Goal: Information Seeking & Learning: Learn about a topic

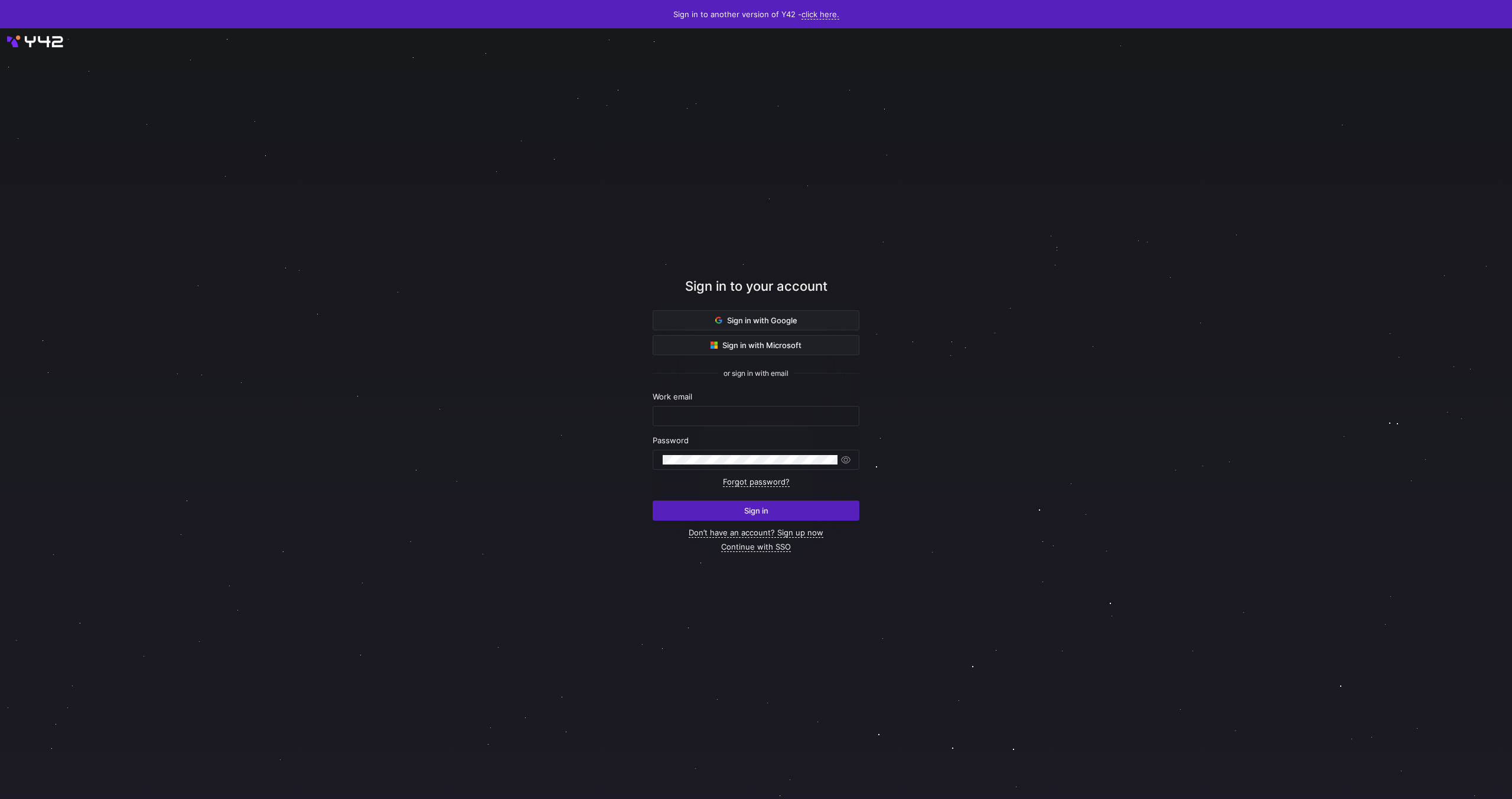
click at [1201, 650] on div at bounding box center [756, 413] width 1361 height 694
click at [1466, 798] on div at bounding box center [1512, 414] width 1512 height 771
click at [735, 512] on span "submit" at bounding box center [756, 510] width 206 height 19
click at [773, 319] on span "Sign in with Google" at bounding box center [757, 320] width 82 height 10
click at [743, 319] on span "Sign in with Google" at bounding box center [757, 320] width 82 height 10
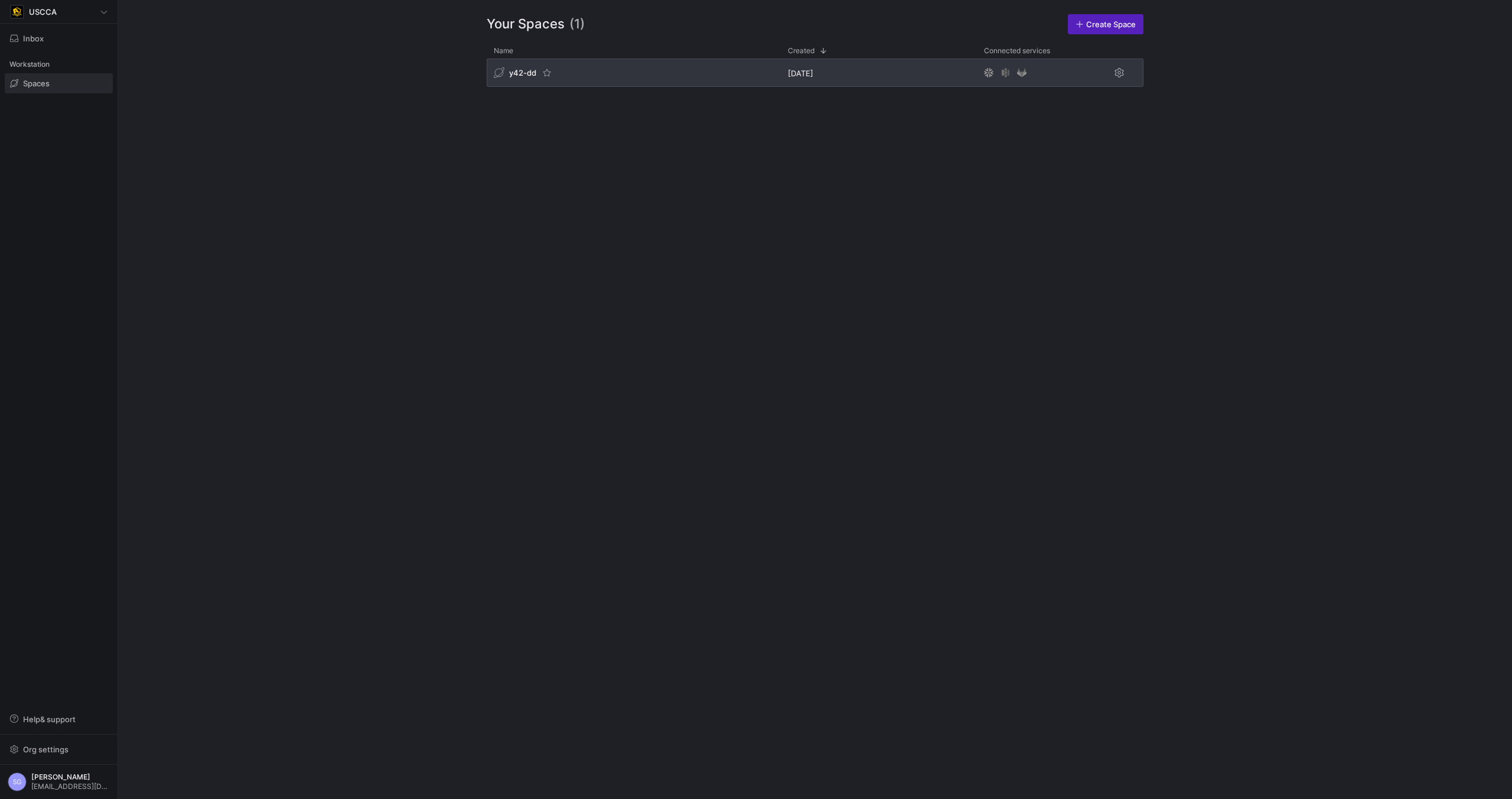
click at [656, 73] on div "y42-dd" at bounding box center [633, 73] width 294 height 28
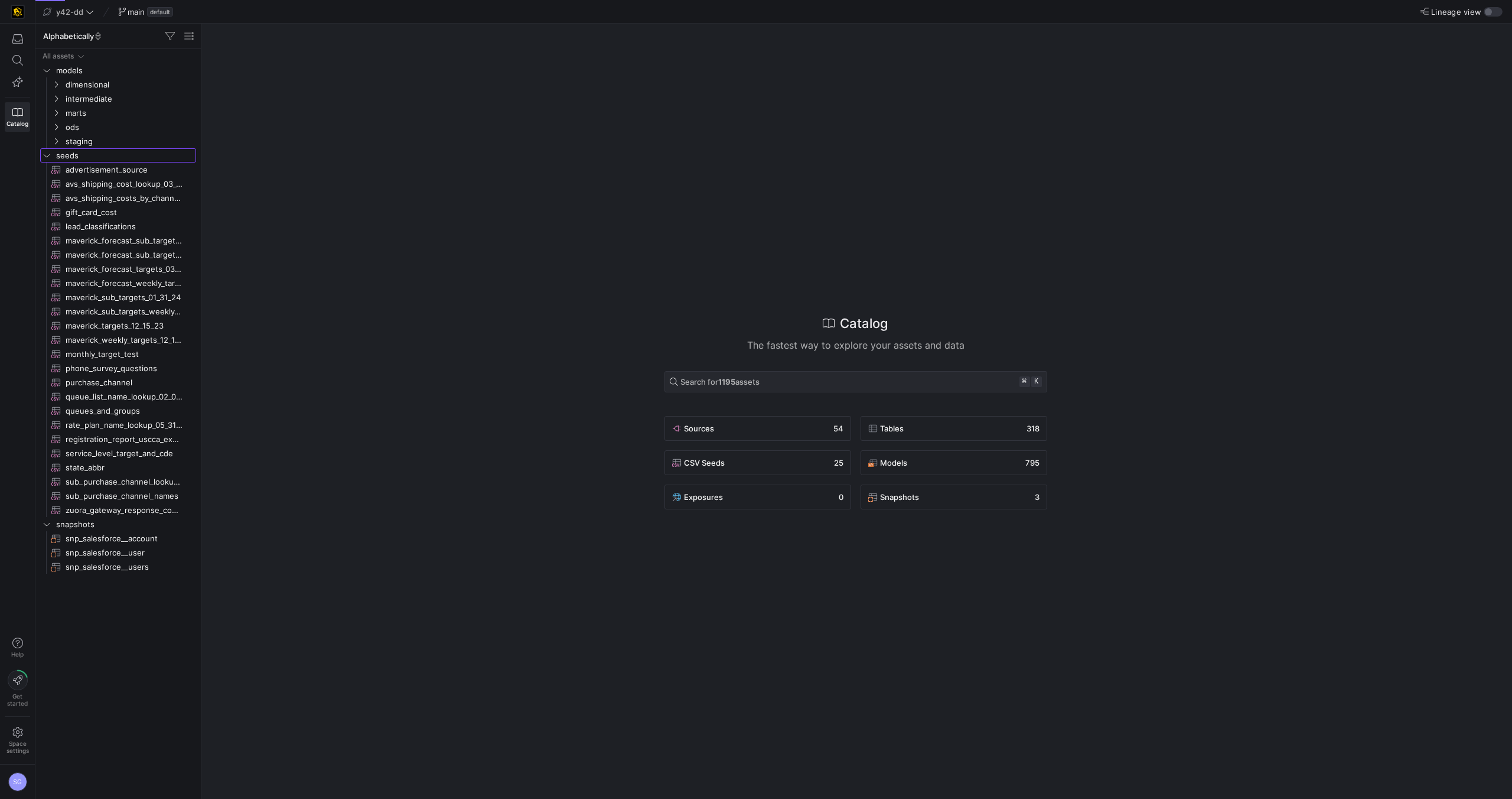
drag, startPoint x: 190, startPoint y: 150, endPoint x: 291, endPoint y: 150, distance: 101.0
click at [291, 150] on as-split "Alphabetically Drag here to set row groups Drag here to set column labels Group…" at bounding box center [773, 411] width 1477 height 775
click at [262, 111] on div "Catalog The fastest way to explore your assets and data Search for 1195 assets …" at bounding box center [855, 411] width 1299 height 775
click at [843, 429] on div "Tables 318" at bounding box center [757, 428] width 171 height 14
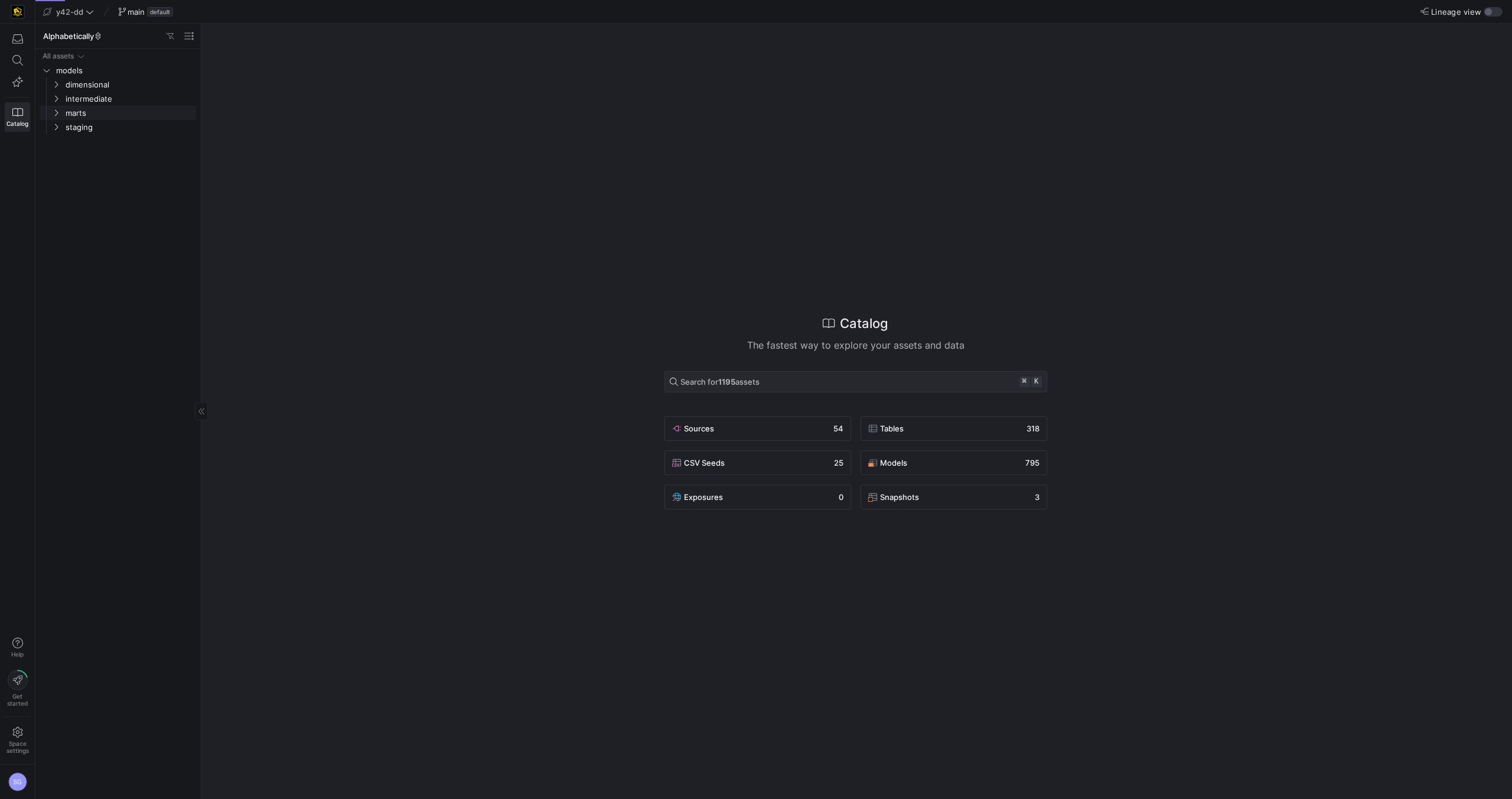
click at [57, 116] on icon "Press SPACE to select this row." at bounding box center [56, 112] width 8 height 7
click at [67, 126] on icon "Press SPACE to select this row." at bounding box center [65, 126] width 8 height 7
click at [21, 61] on icon at bounding box center [18, 60] width 10 height 10
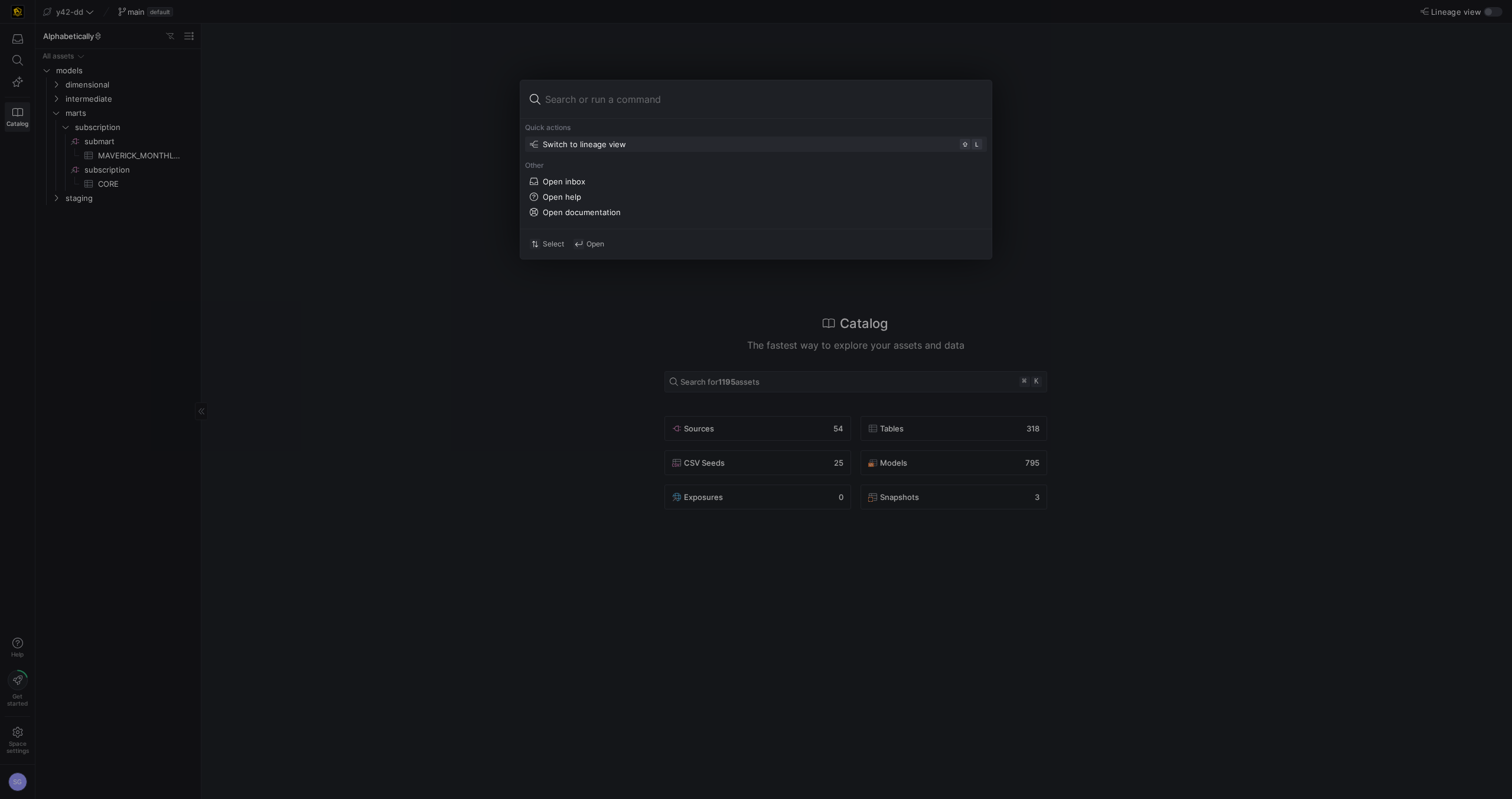
paste input "MRT_STORE_ITEM"
type input "MRT_STORE_ITEM"
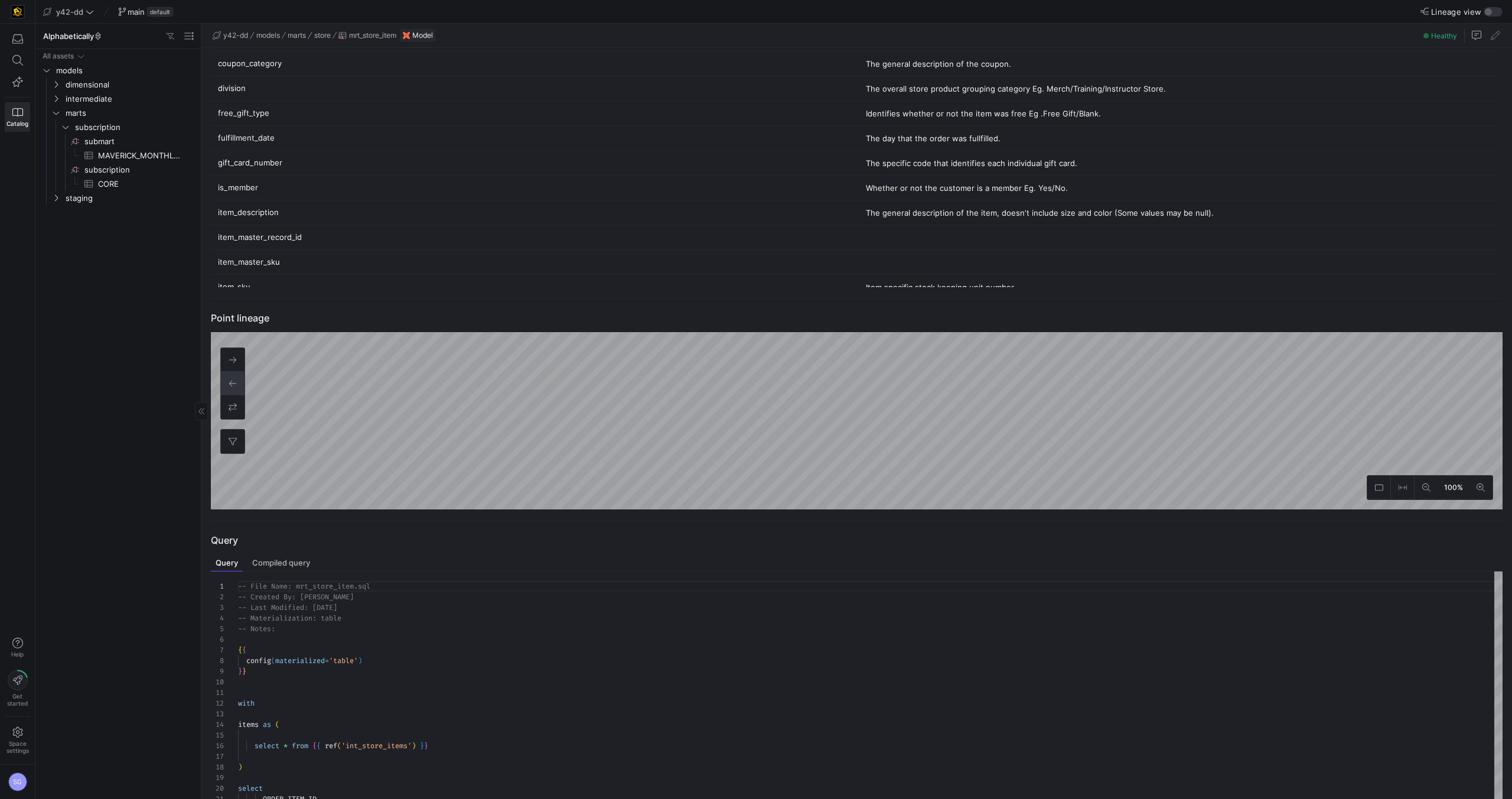
scroll to position [183, 0]
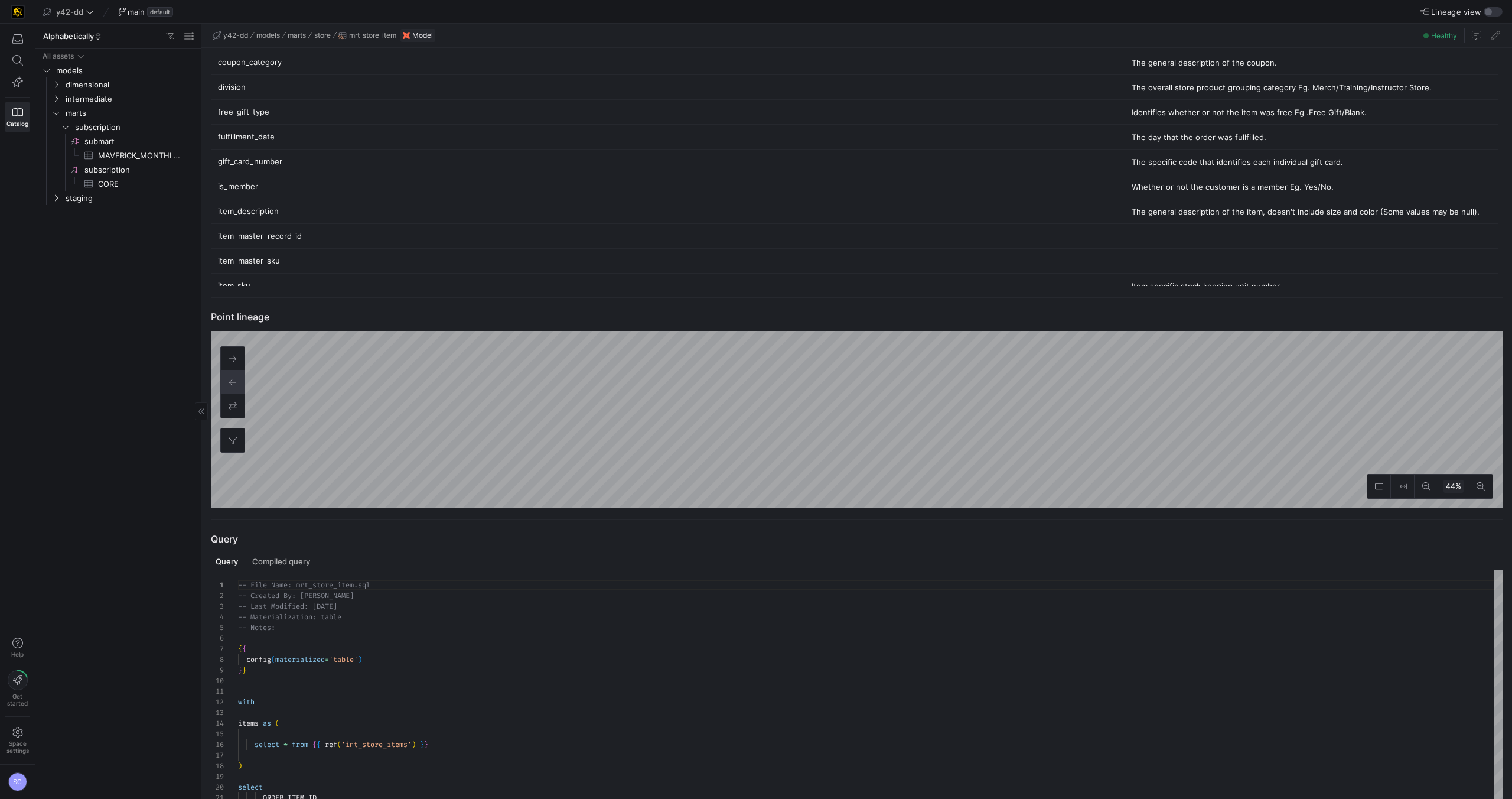
click at [1459, 485] on span "44%" at bounding box center [1453, 486] width 20 height 13
click at [1454, 12] on span "Lineage view" at bounding box center [1456, 11] width 50 height 10
click at [1484, 12] on button "Lineage view" at bounding box center [1493, 11] width 19 height 10
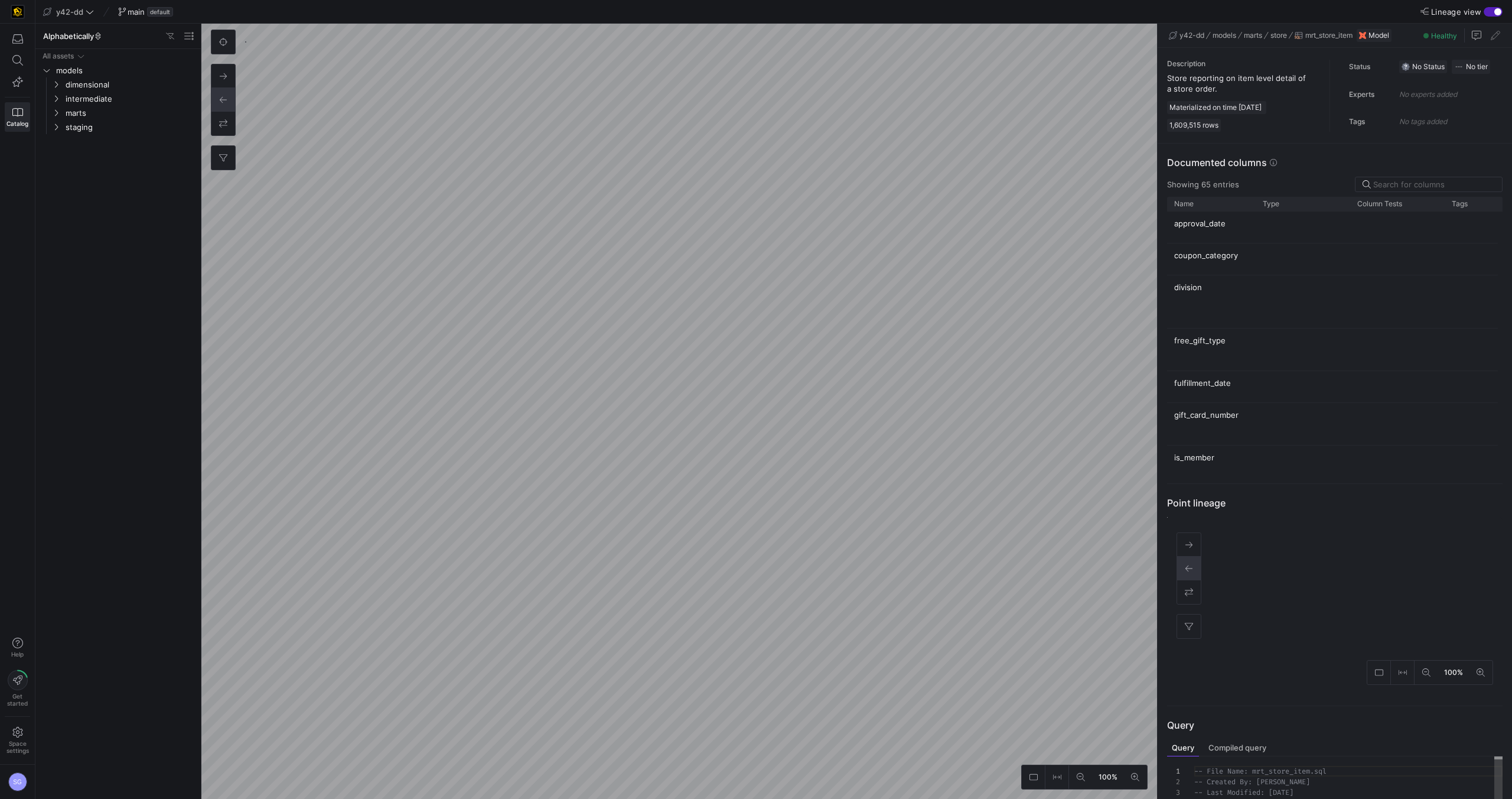
scroll to position [106, 0]
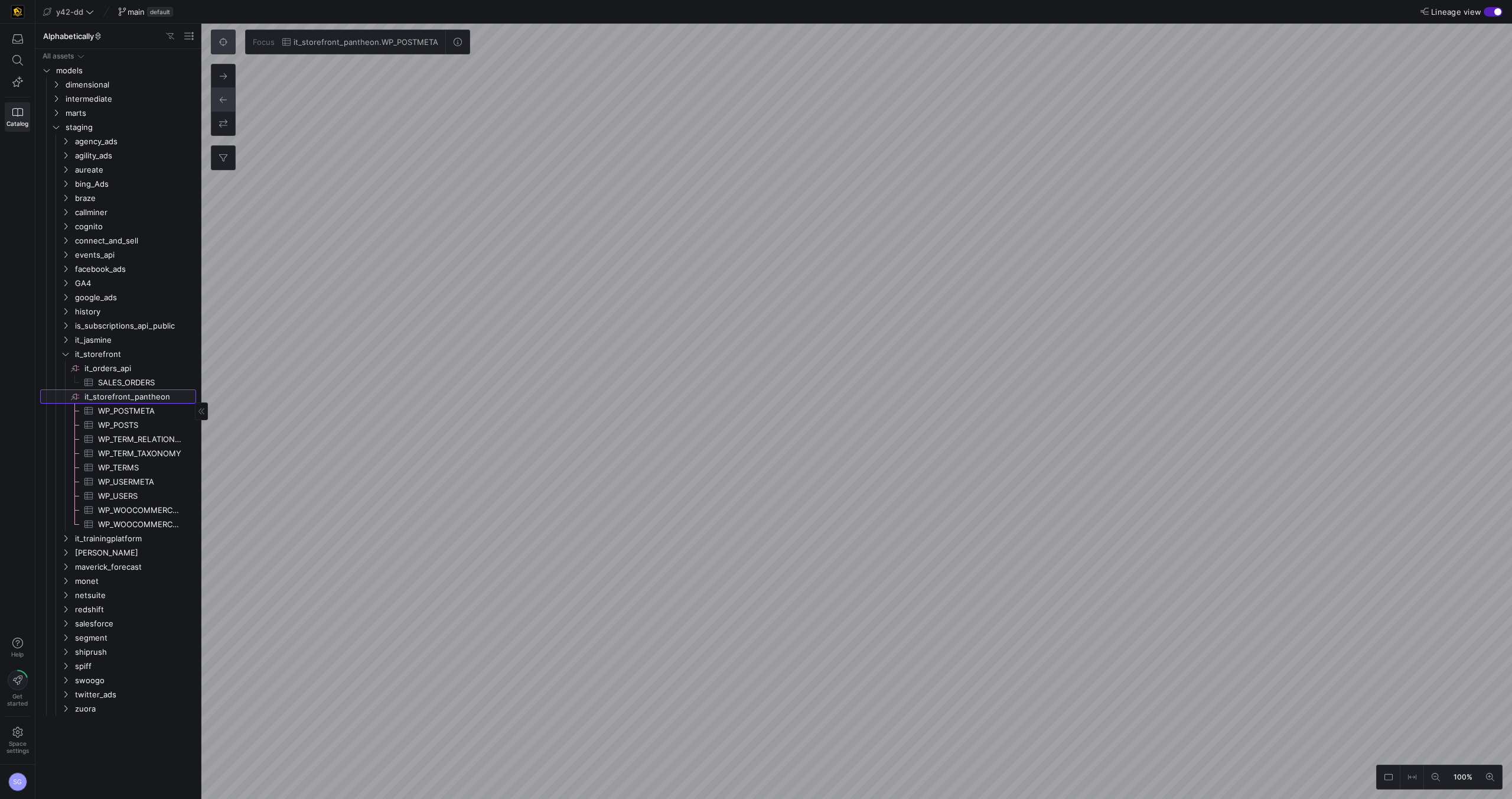
click at [142, 401] on span "it_storefront_pantheon​​​​​​​​" at bounding box center [139, 397] width 110 height 13
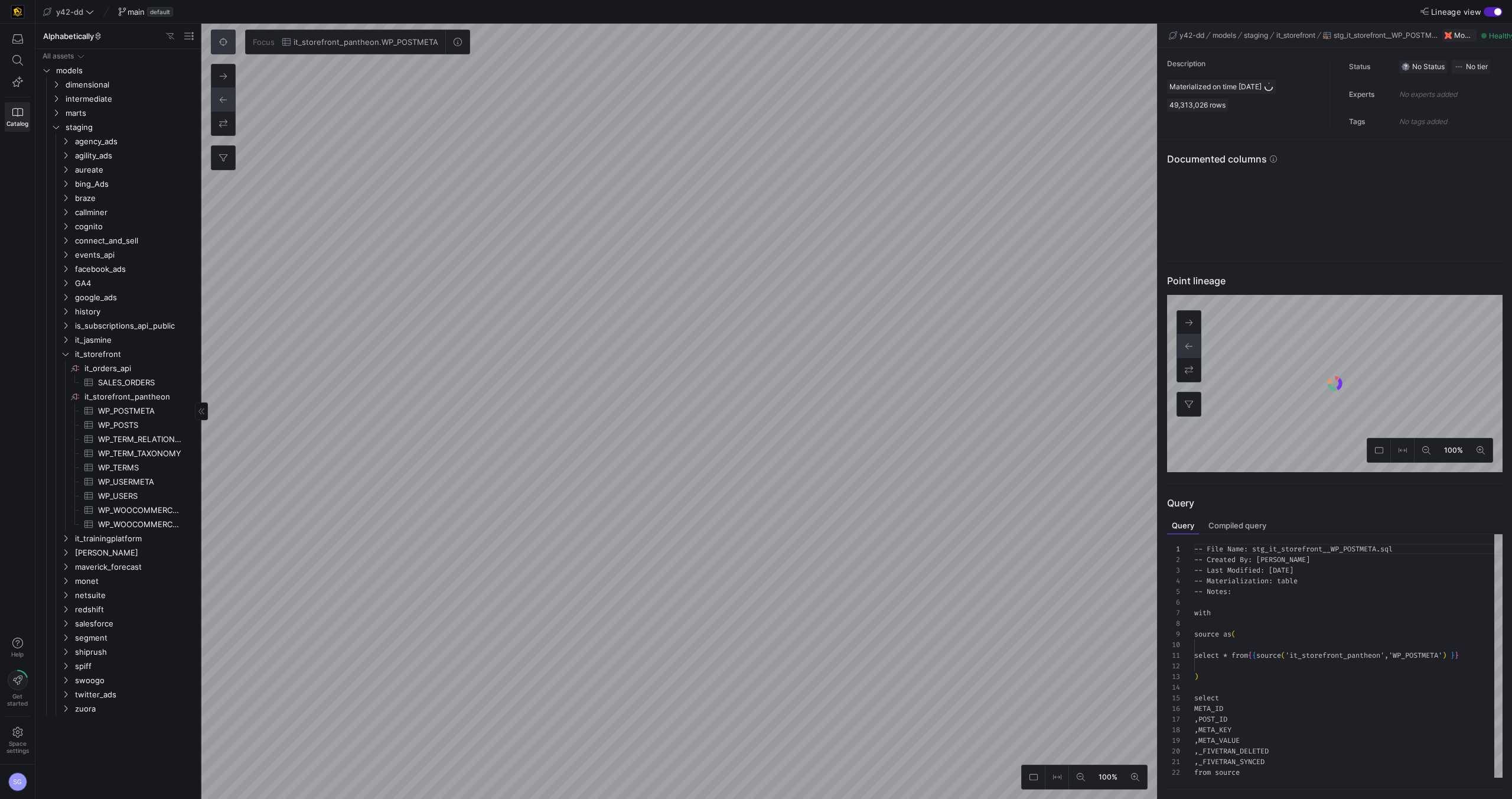
scroll to position [106, 0]
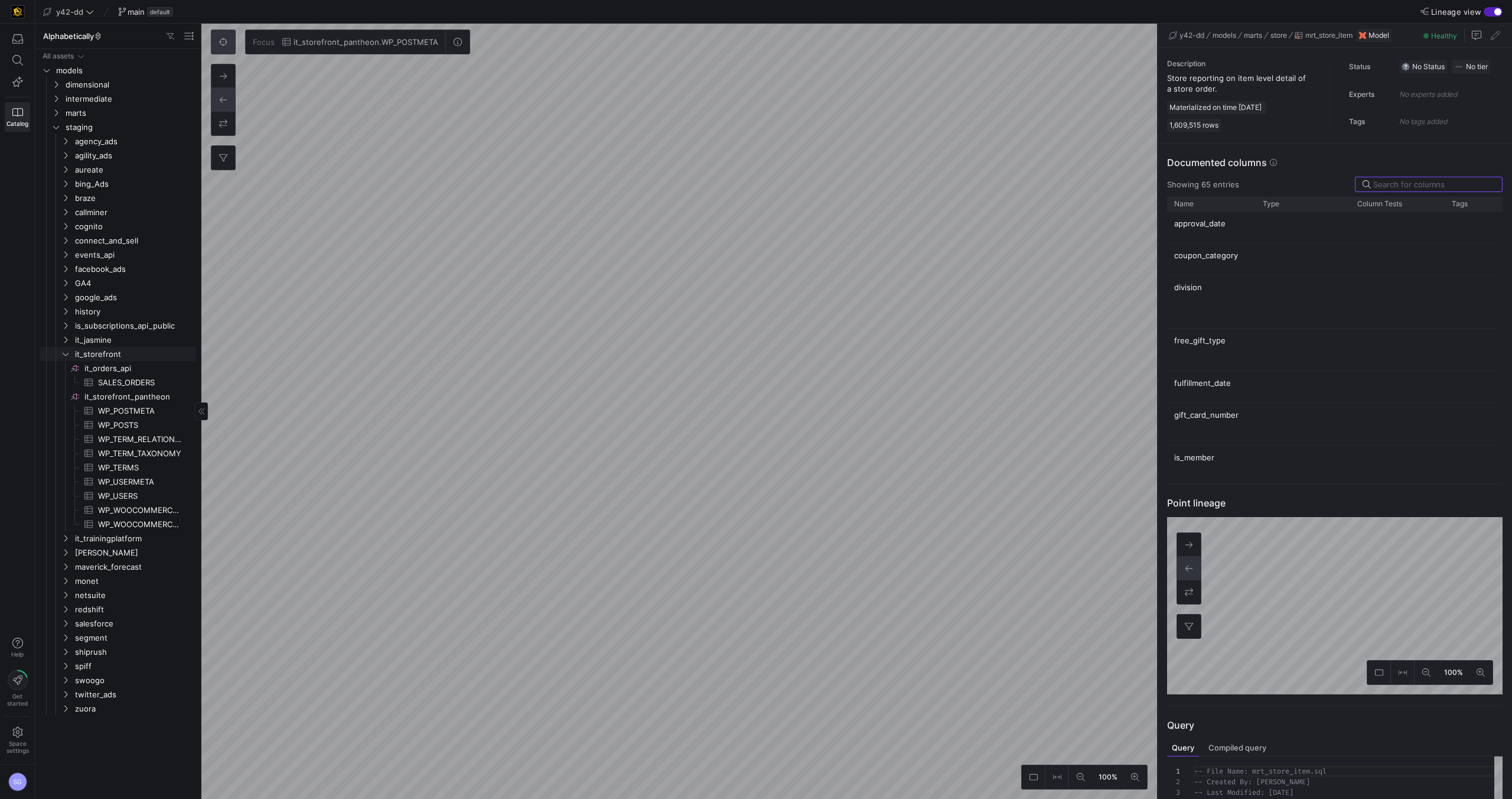
click at [68, 357] on icon "Press SPACE to select this row." at bounding box center [65, 353] width 8 height 7
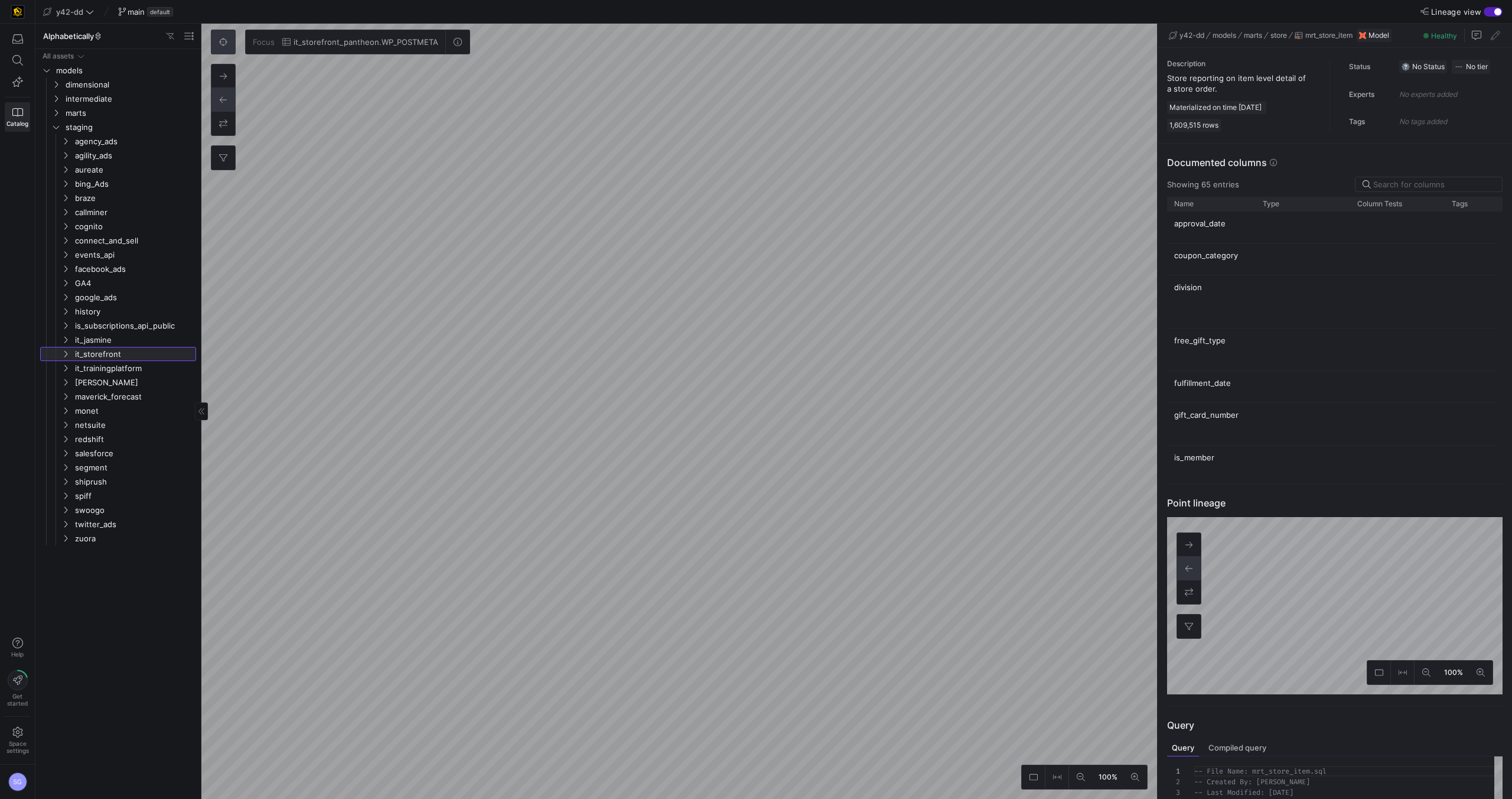
click at [68, 357] on icon at bounding box center [65, 353] width 8 height 7
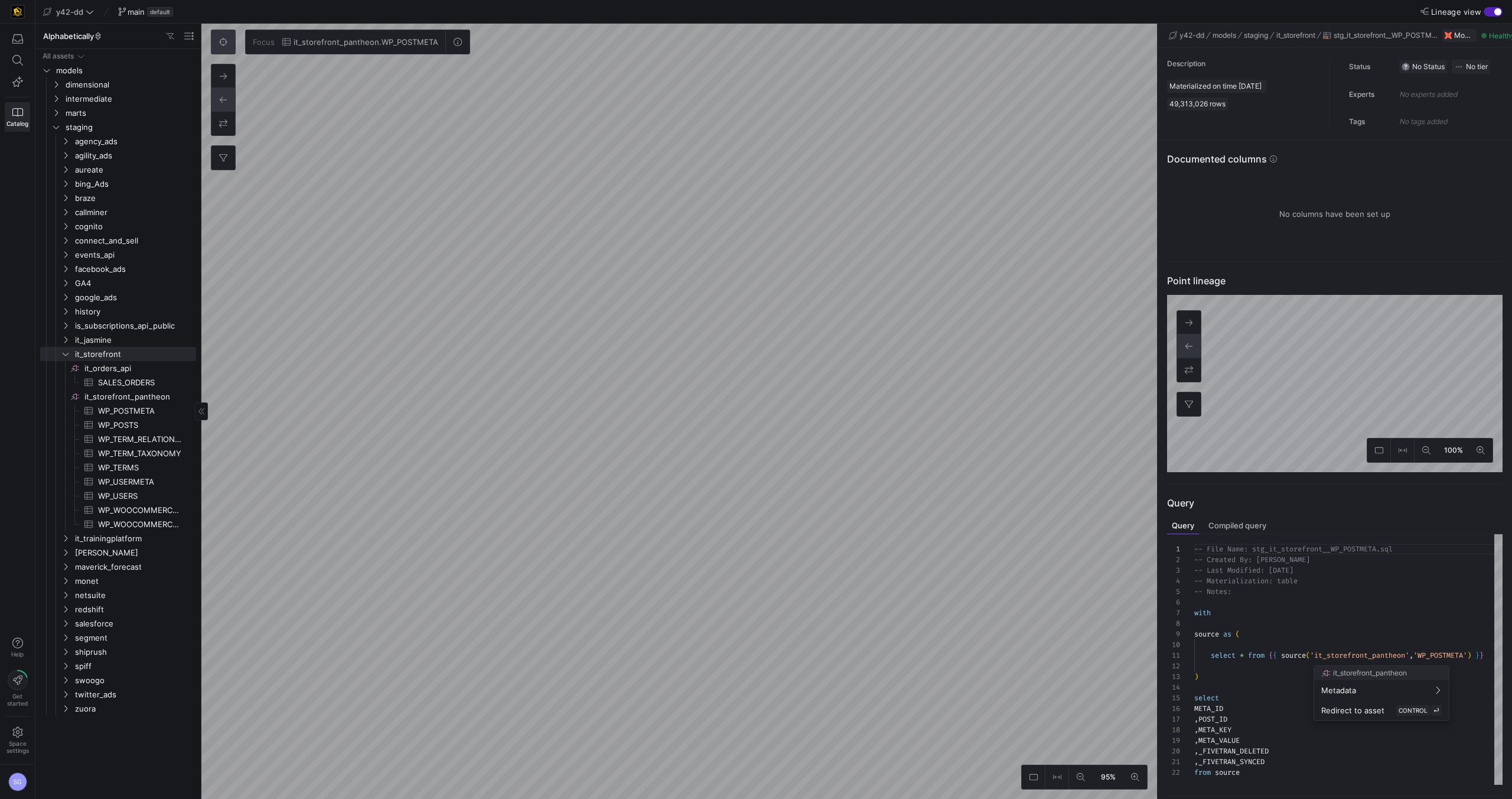
click at [1316, 661] on div at bounding box center [756, 400] width 1512 height 799
drag, startPoint x: 1316, startPoint y: 661, endPoint x: 1475, endPoint y: 661, distance: 159.0
click at [1475, 661] on div "-- File Name: stg_it_storefront__WP_POSTMETA.sql -- Created By: [PERSON_NAME] -…" at bounding box center [1355, 659] width 322 height 251
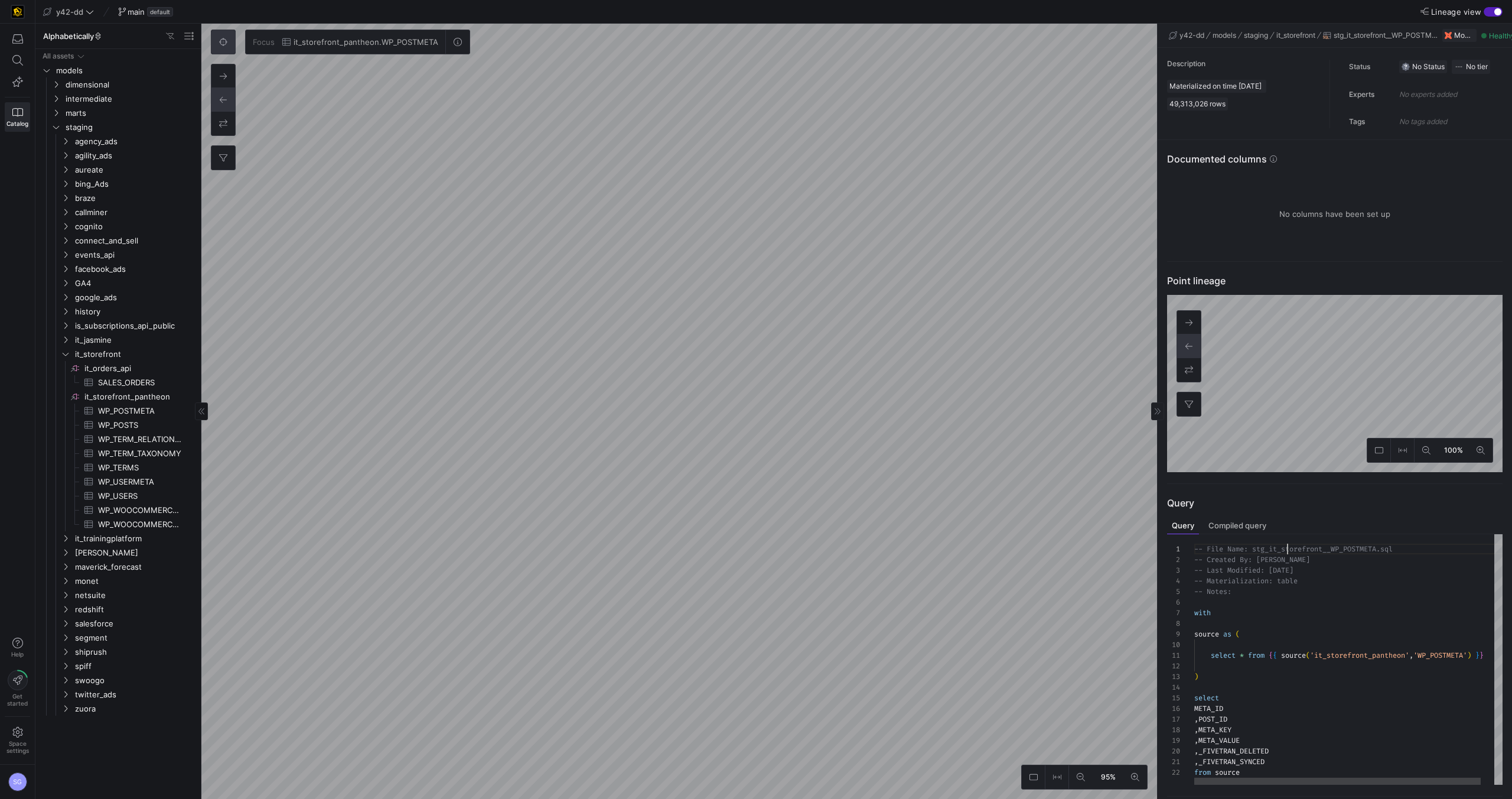
click at [1286, 555] on div "-- File Name: stg_it_storefront__WP_POSTMETA.sql -- Created By: [PERSON_NAME] -…" at bounding box center [1355, 659] width 322 height 251
drag, startPoint x: 1285, startPoint y: 554, endPoint x: 1327, endPoint y: 556, distance: 42.0
click at [1327, 556] on div "-- File Name: stg_it_storefront__WP_POSTMETA.sql -- Created By: [PERSON_NAME] -…" at bounding box center [1355, 659] width 322 height 251
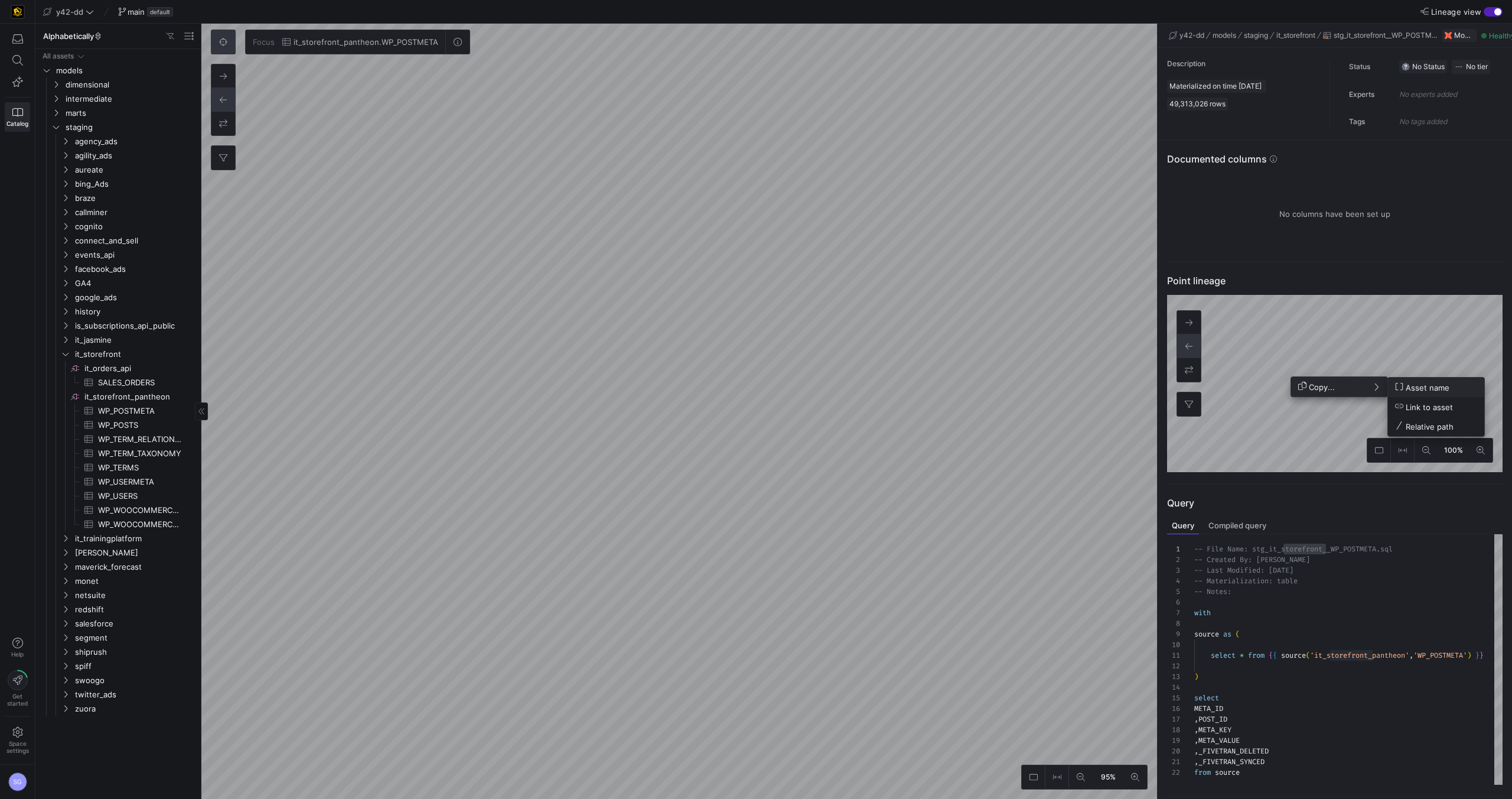
click at [1328, 391] on span "Copy..." at bounding box center [1316, 386] width 37 height 10
click at [1425, 390] on span "Asset name" at bounding box center [1422, 387] width 55 height 10
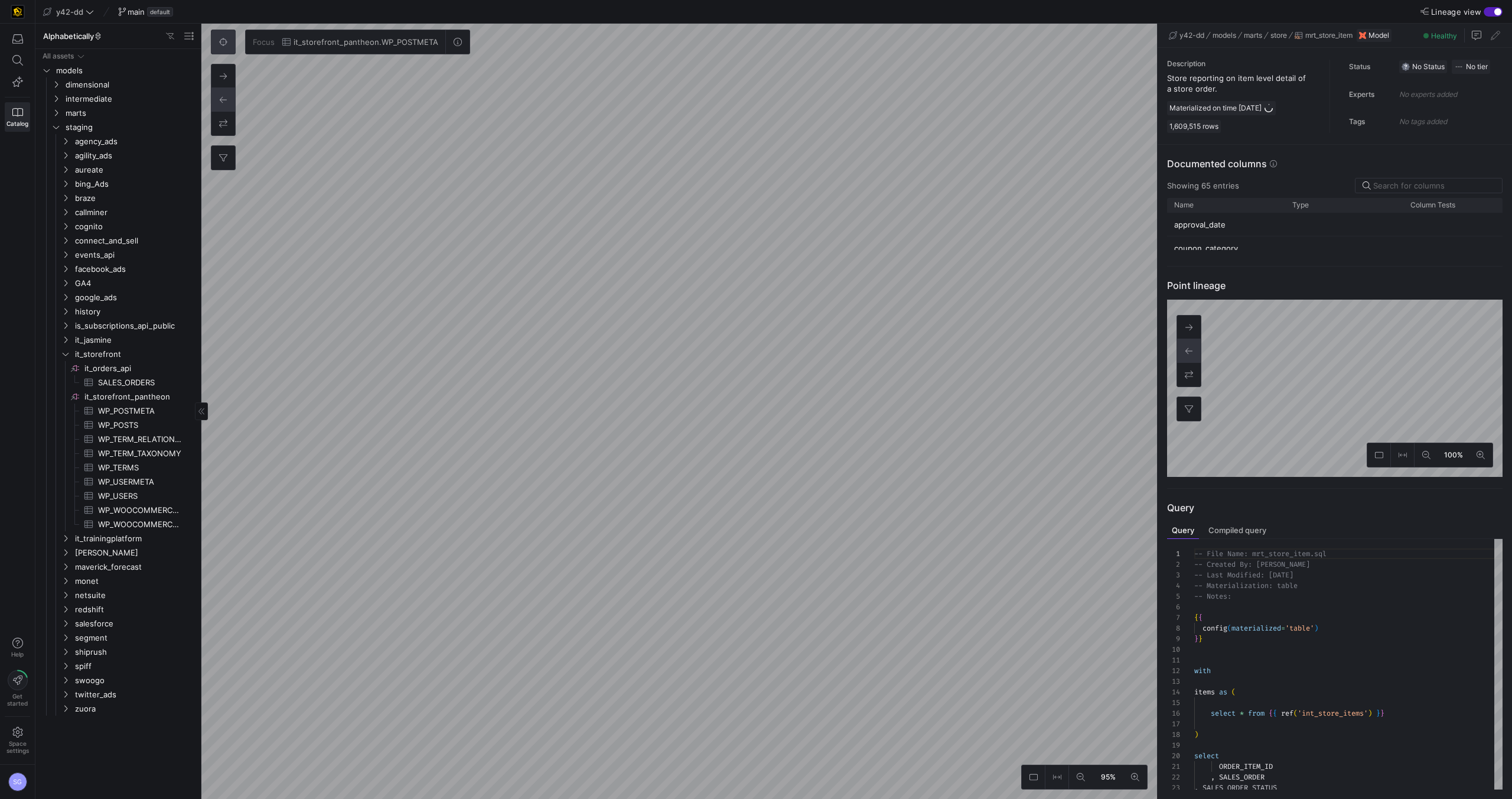
type textarea "-- File Name: mrt_store_item.sql -- Created By: [PERSON_NAME] -- Last Modified:…"
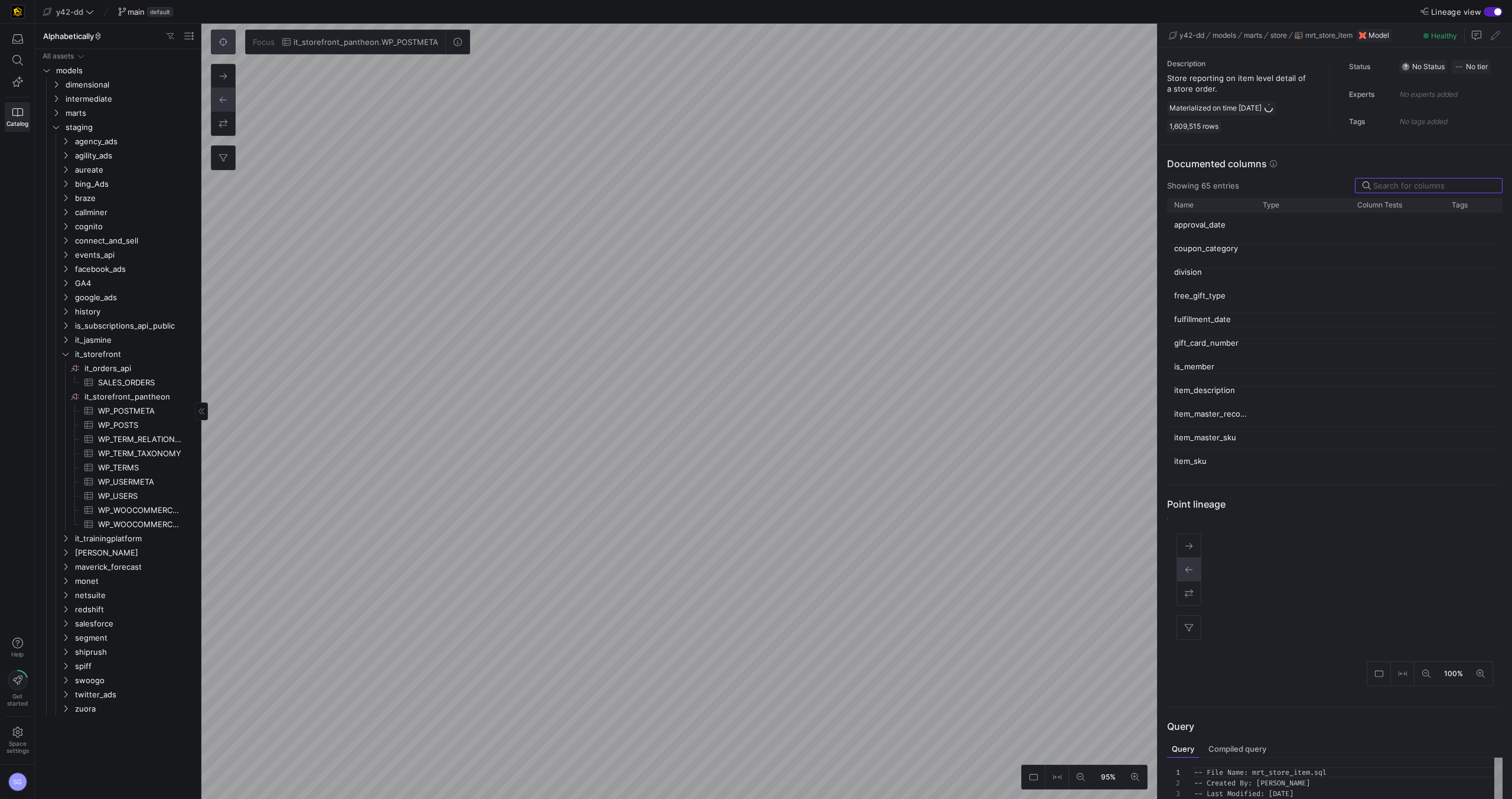
scroll to position [106, 0]
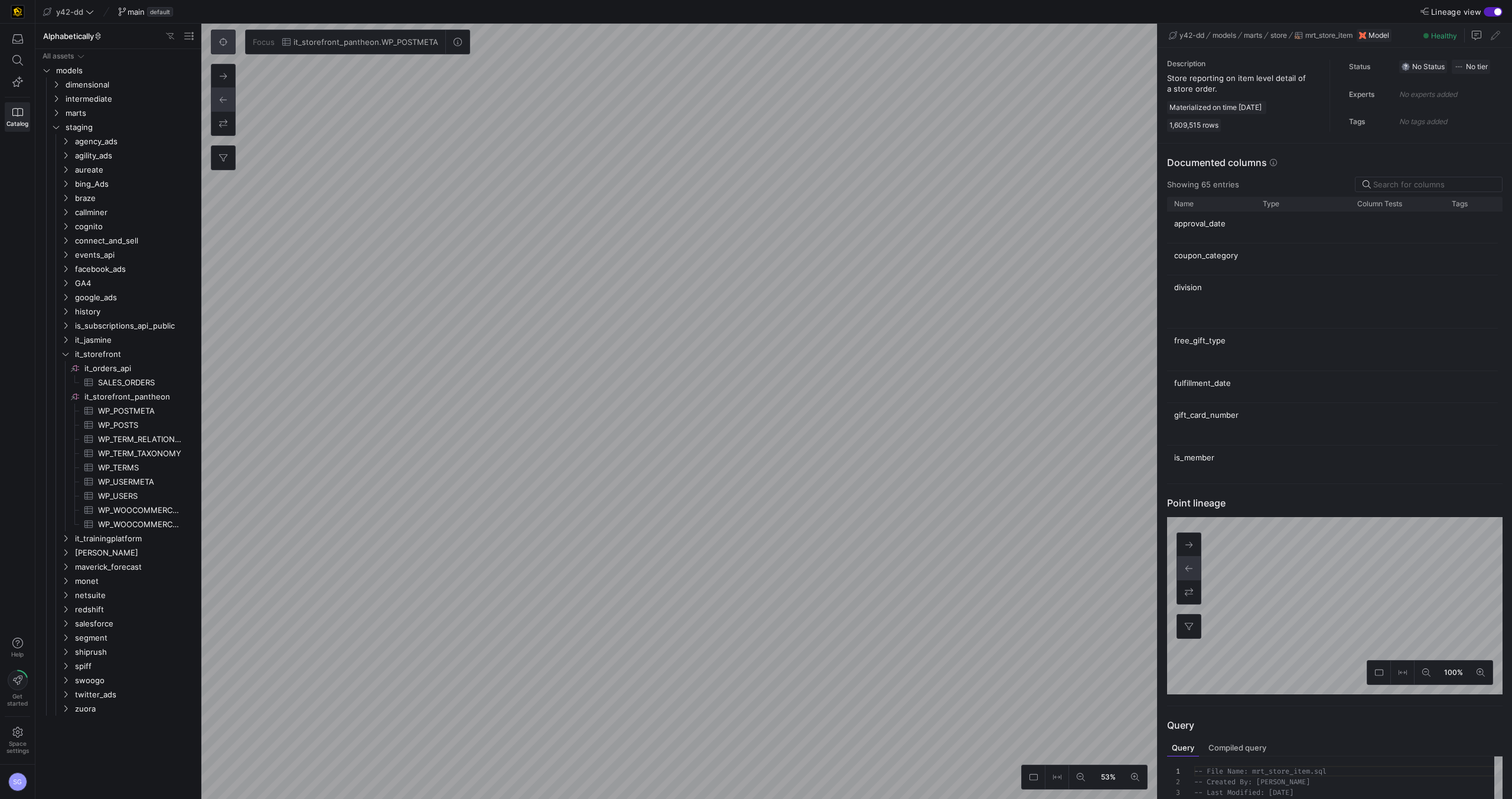
scroll to position [106, 0]
